Goal: Use online tool/utility: Use online tool/utility

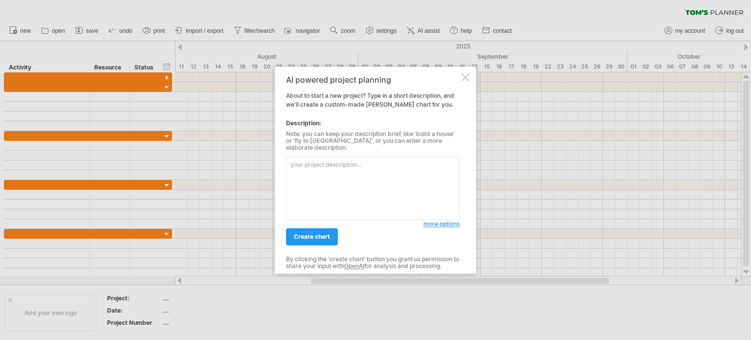
click at [327, 172] on textarea at bounding box center [373, 187] width 174 height 63
click at [329, 173] on textarea at bounding box center [373, 187] width 174 height 63
paste textarea "| Week No. | Week Start | Module | Activities | Duration (weeks) | Color | Fade…"
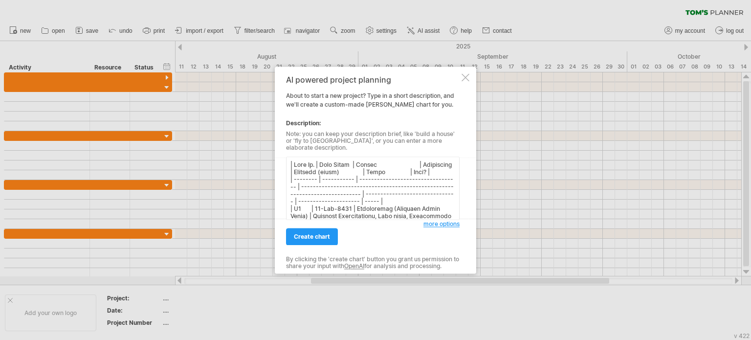
scroll to position [135, 0]
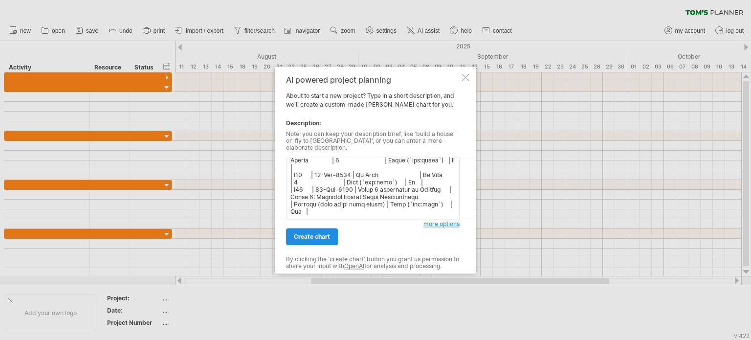
type textarea "| Week No. | Week Start | Module | Activities | Duration (weeks) | Color | Fade…"
click at [320, 234] on span "create chart" at bounding box center [312, 236] width 36 height 7
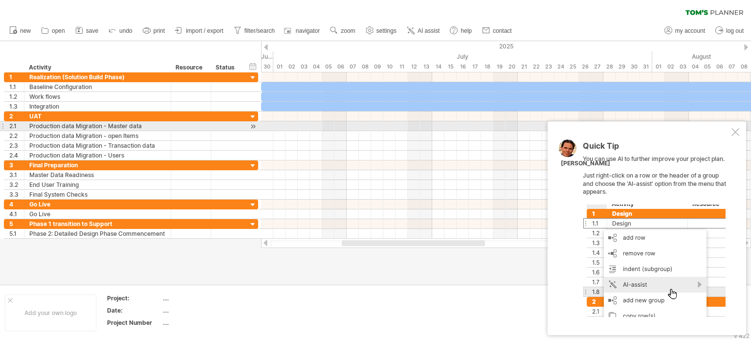
click at [736, 131] on div at bounding box center [736, 132] width 8 height 8
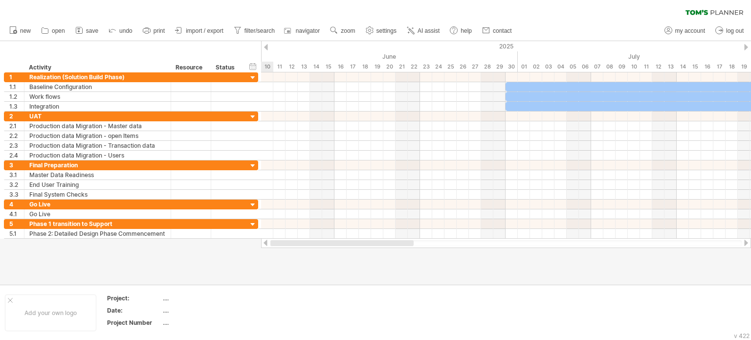
drag, startPoint x: 441, startPoint y: 244, endPoint x: 291, endPoint y: 242, distance: 149.2
click at [291, 242] on div at bounding box center [341, 243] width 143 height 6
click at [89, 32] on span "save" at bounding box center [92, 30] width 12 height 7
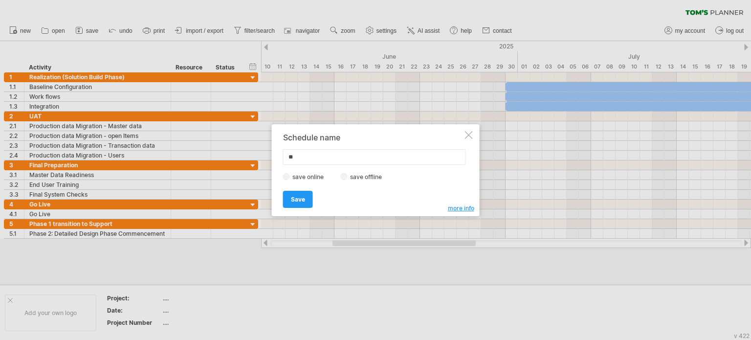
type input "*"
type input "**********"
click at [301, 203] on link "Save" at bounding box center [298, 199] width 30 height 17
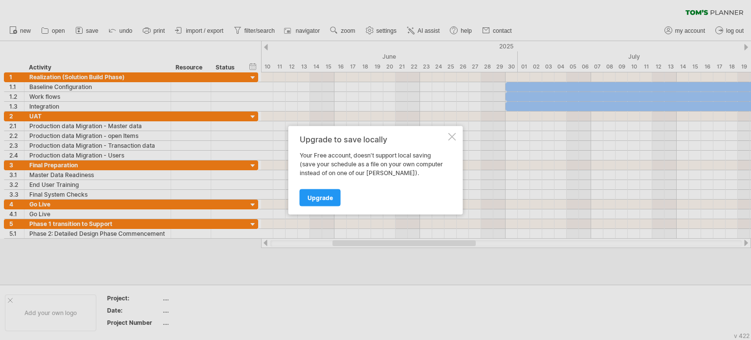
click at [450, 136] on div at bounding box center [452, 137] width 8 height 8
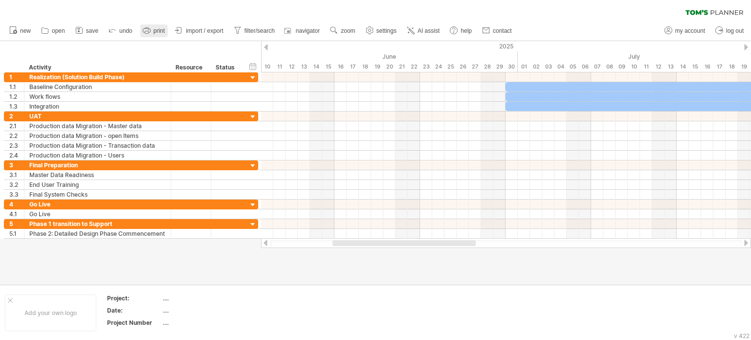
click at [155, 30] on span "print" at bounding box center [159, 30] width 11 height 7
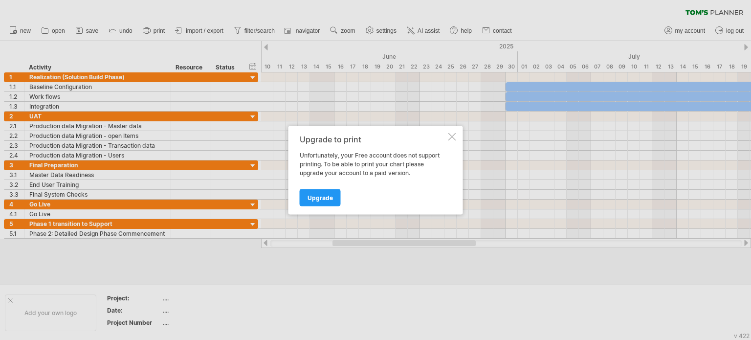
click at [451, 137] on div at bounding box center [452, 137] width 8 height 8
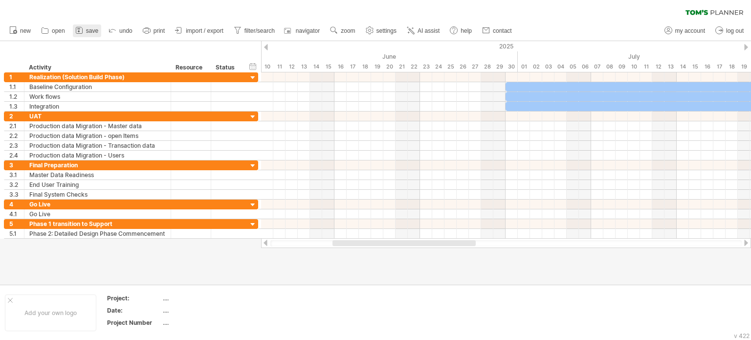
click at [94, 31] on span "save" at bounding box center [92, 30] width 12 height 7
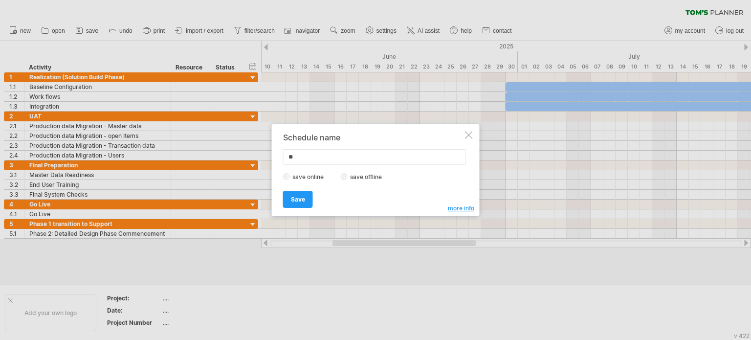
type input "*"
type input "**********"
click at [301, 198] on span "Save" at bounding box center [298, 199] width 14 height 7
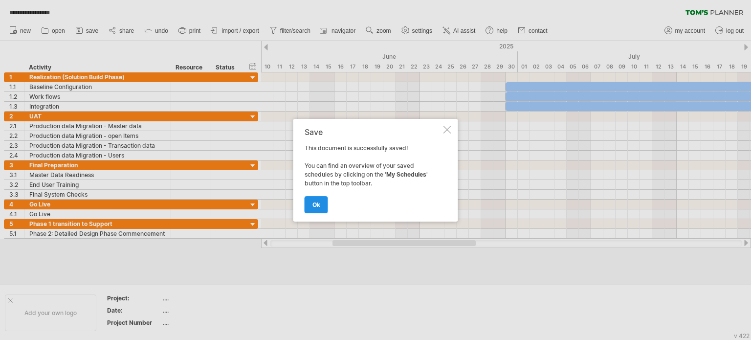
click at [323, 202] on link "ok" at bounding box center [316, 204] width 23 height 17
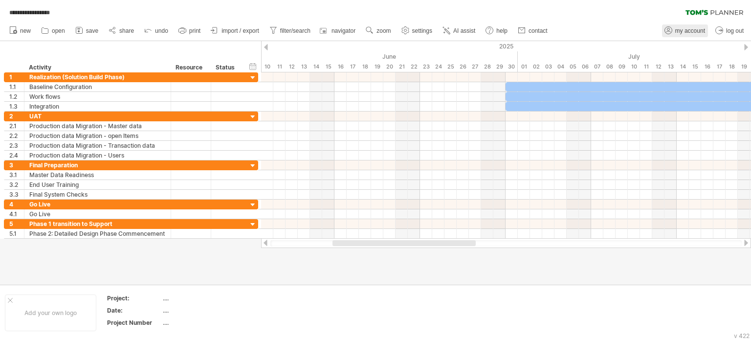
click at [692, 32] on span "my account" at bounding box center [690, 30] width 30 height 7
type input "**********"
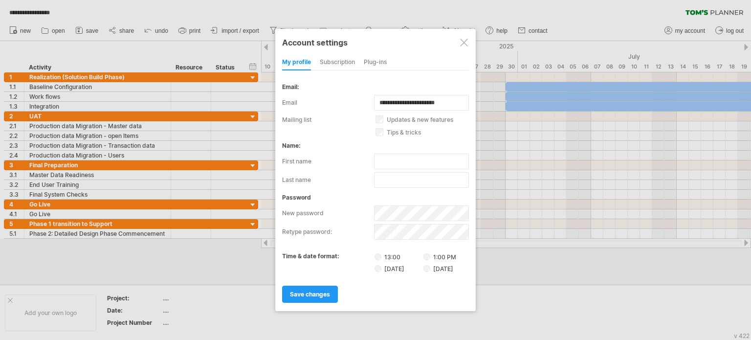
click at [347, 62] on div "subscription" at bounding box center [337, 63] width 35 height 16
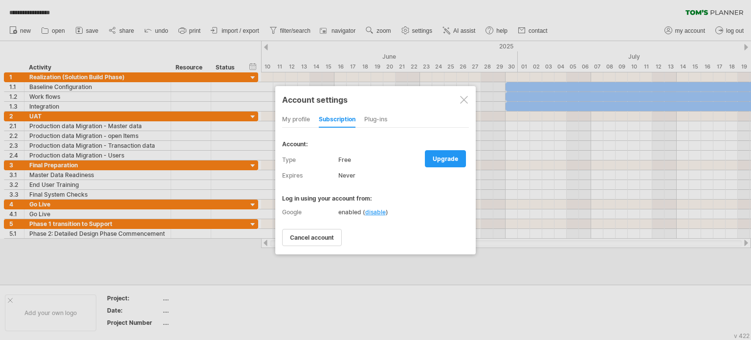
click at [383, 121] on div "Plug-ins" at bounding box center [375, 120] width 23 height 16
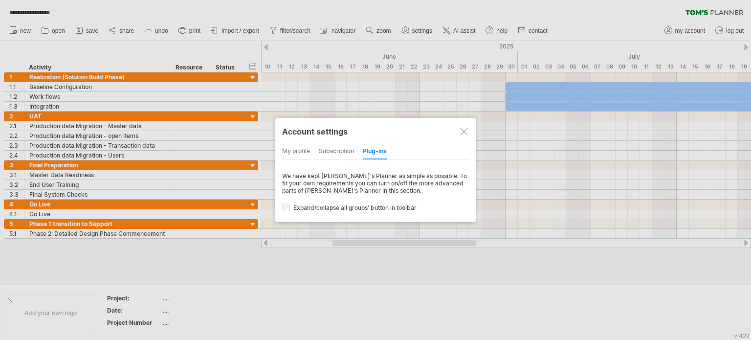
click at [468, 130] on div at bounding box center [464, 132] width 8 height 8
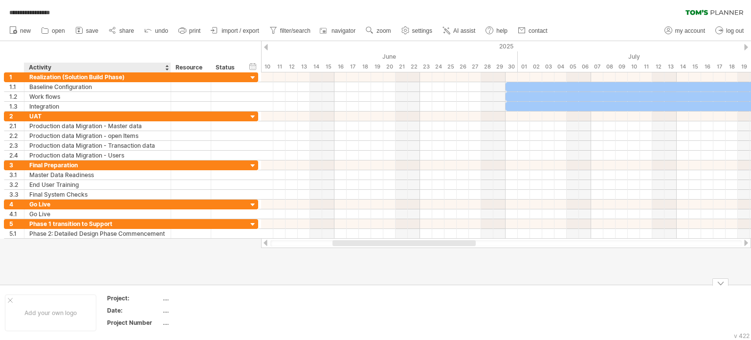
drag, startPoint x: 156, startPoint y: 296, endPoint x: 162, endPoint y: 296, distance: 5.9
click at [162, 296] on tr "Project: ...." at bounding box center [176, 299] width 139 height 11
click at [163, 297] on div "...." at bounding box center [204, 298] width 82 height 8
click at [165, 296] on input "text" at bounding box center [202, 298] width 79 height 8
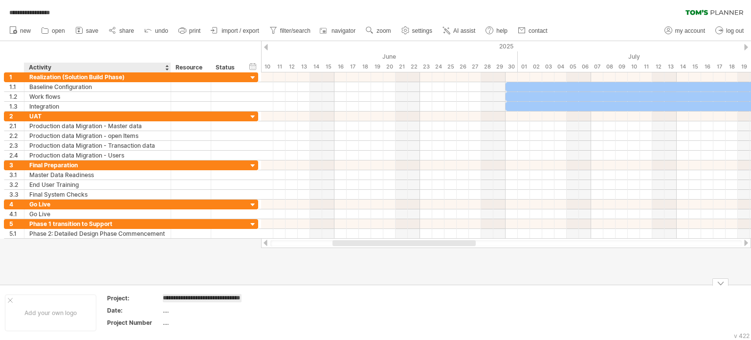
type input "**********"
click at [166, 309] on div "...." at bounding box center [204, 311] width 82 height 8
type input "**********"
click at [165, 320] on div "...." at bounding box center [204, 323] width 82 height 8
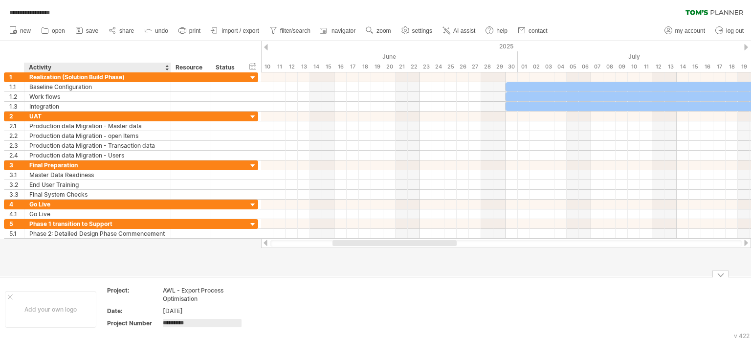
type input "**********"
click at [44, 312] on div "Add your own logo" at bounding box center [50, 309] width 91 height 37
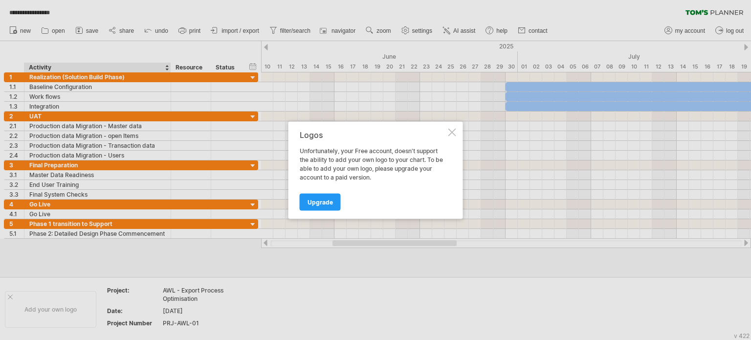
click at [454, 127] on div "Logos Unfortunately, your Free account, doesn't support the ability to add your…" at bounding box center [376, 169] width 175 height 97
click at [450, 132] on div at bounding box center [452, 132] width 8 height 8
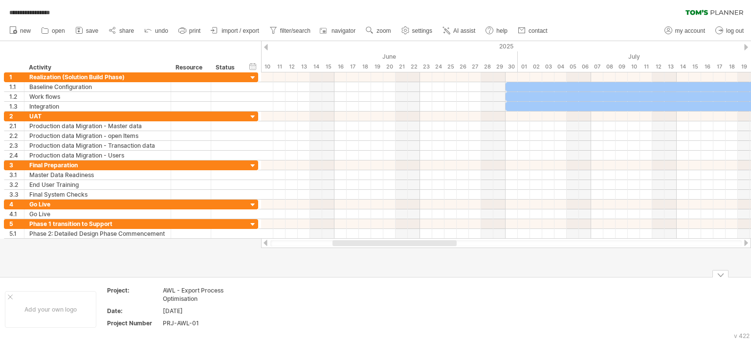
click at [718, 275] on div at bounding box center [721, 273] width 16 height 7
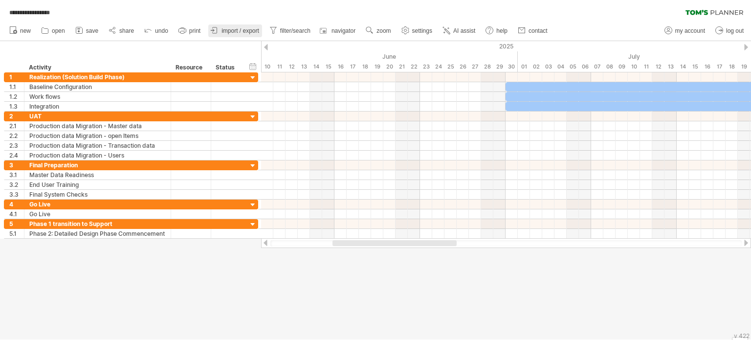
click at [245, 33] on span "import / export" at bounding box center [241, 30] width 38 height 7
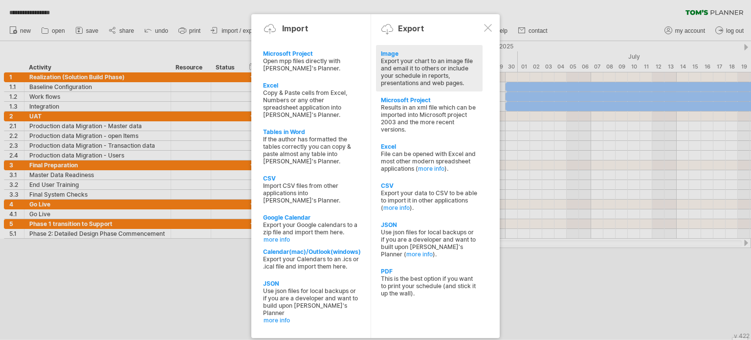
click at [402, 68] on div "Export your chart to an image file and email it to others or include your sched…" at bounding box center [429, 71] width 97 height 29
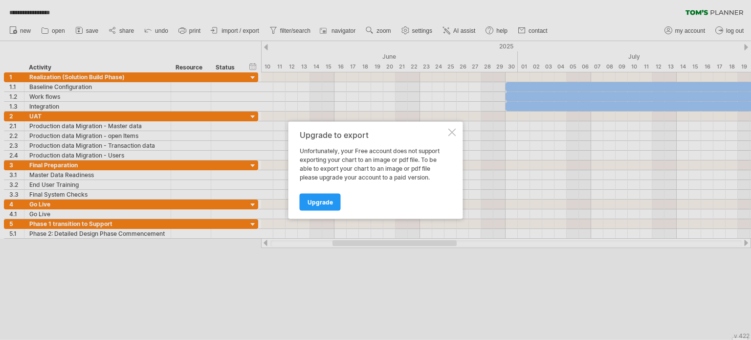
click at [452, 133] on div at bounding box center [452, 132] width 8 height 8
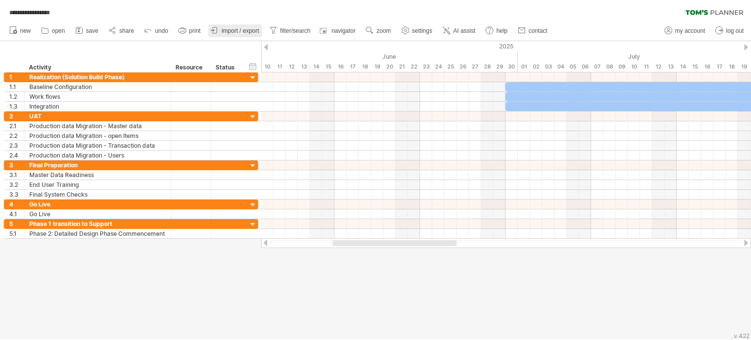
click at [259, 29] on span "import / export" at bounding box center [241, 30] width 38 height 7
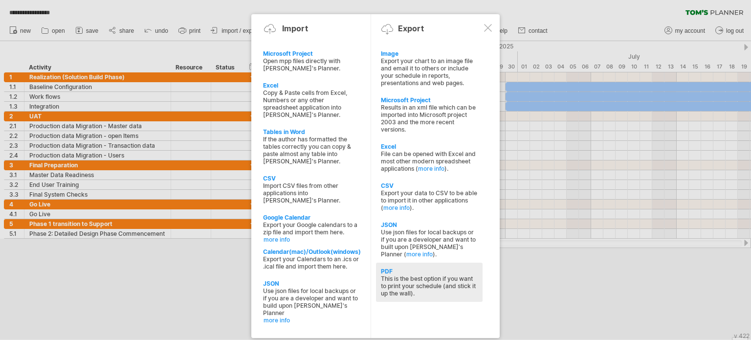
click at [428, 280] on div "This is the best option if you want to print your schedule (and stick it up the…" at bounding box center [429, 286] width 97 height 22
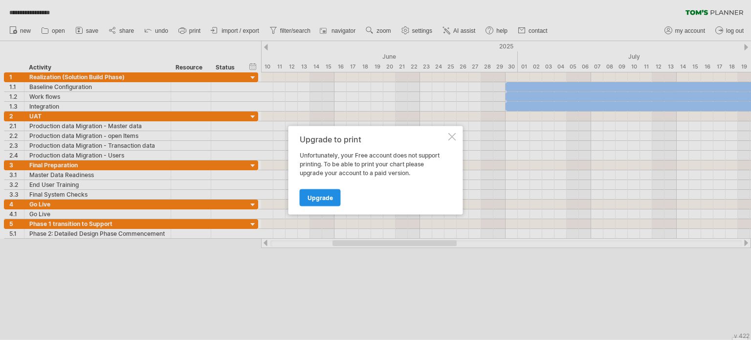
click at [324, 198] on span "Upgrade" at bounding box center [320, 197] width 25 height 7
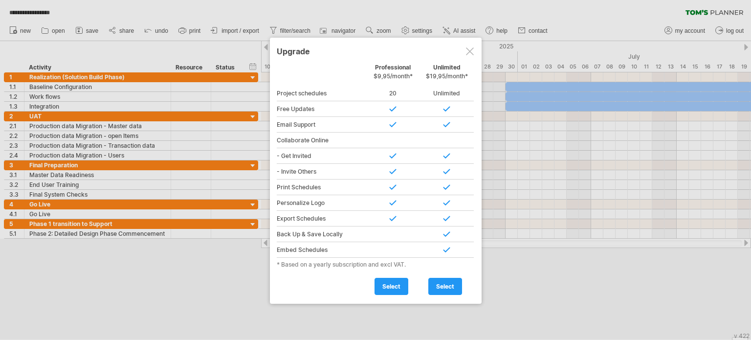
click at [471, 49] on div at bounding box center [470, 51] width 8 height 8
